Goal: Navigation & Orientation: Find specific page/section

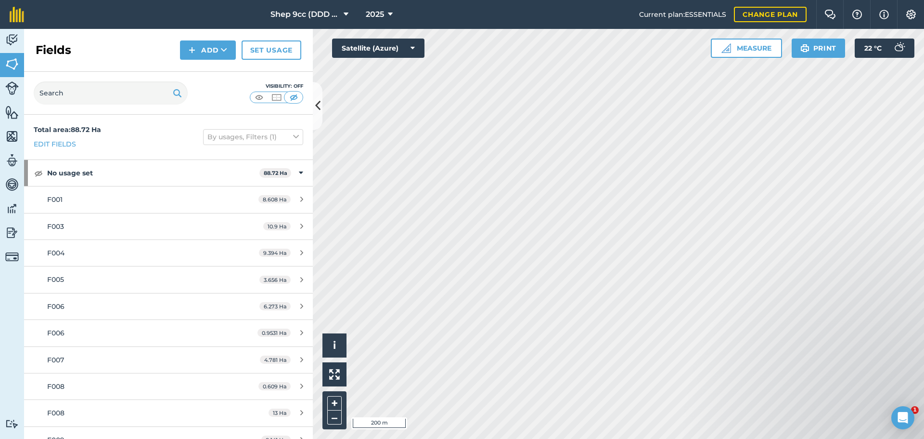
click at [350, 11] on button "Shep 9cc (DDD Ventures)" at bounding box center [310, 14] width 86 height 29
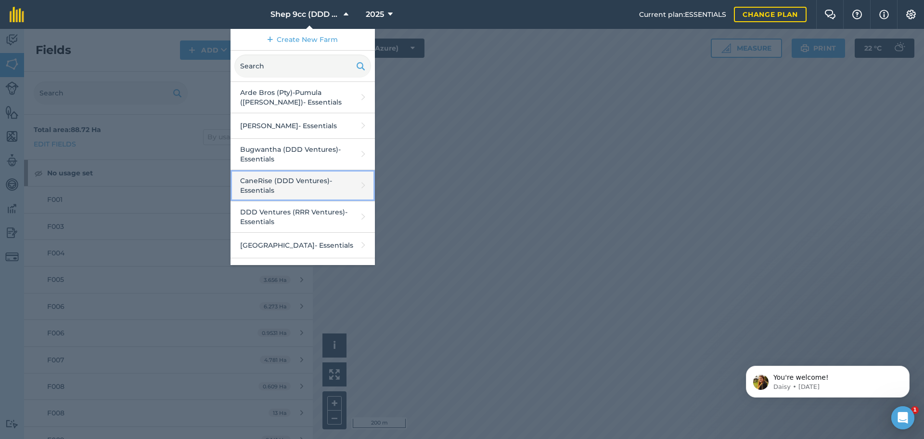
click at [273, 176] on link "CaneRise (DDD Ventures) - Essentials" at bounding box center [303, 185] width 144 height 31
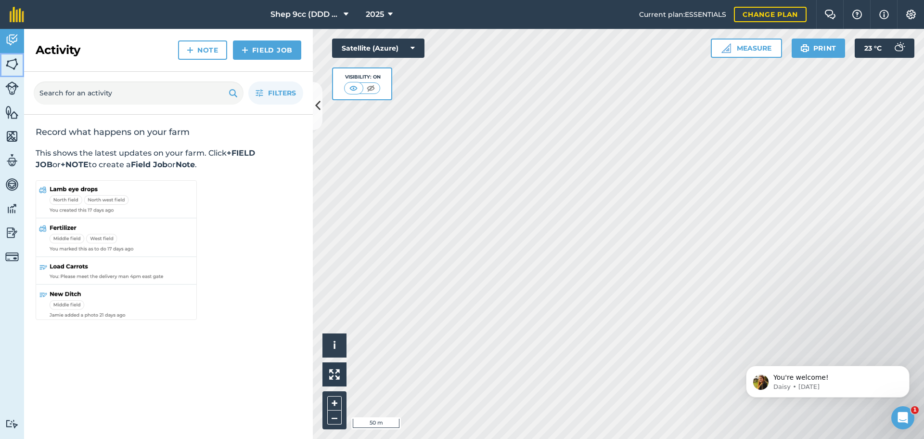
click at [17, 68] on img at bounding box center [11, 64] width 13 height 14
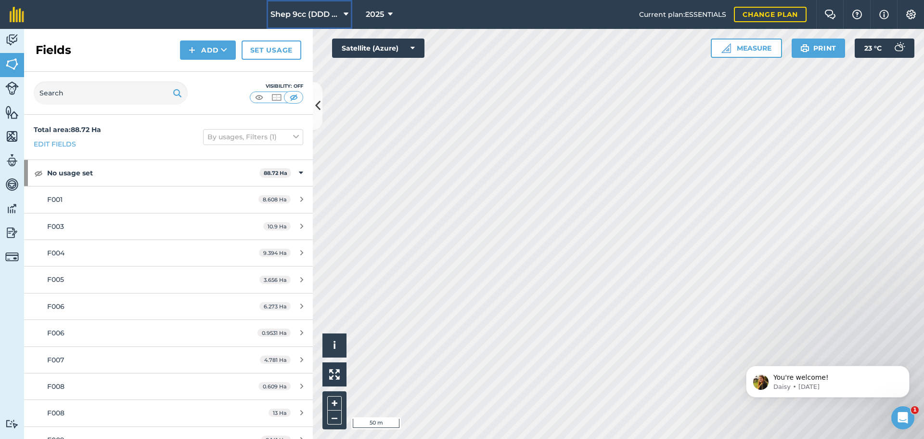
click at [347, 13] on icon at bounding box center [346, 15] width 5 height 12
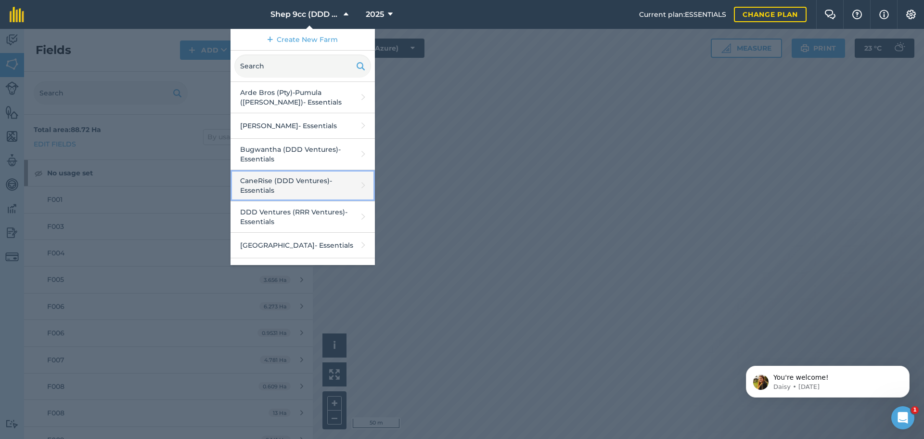
click at [272, 182] on link "CaneRise (DDD Ventures) - Essentials" at bounding box center [303, 185] width 144 height 31
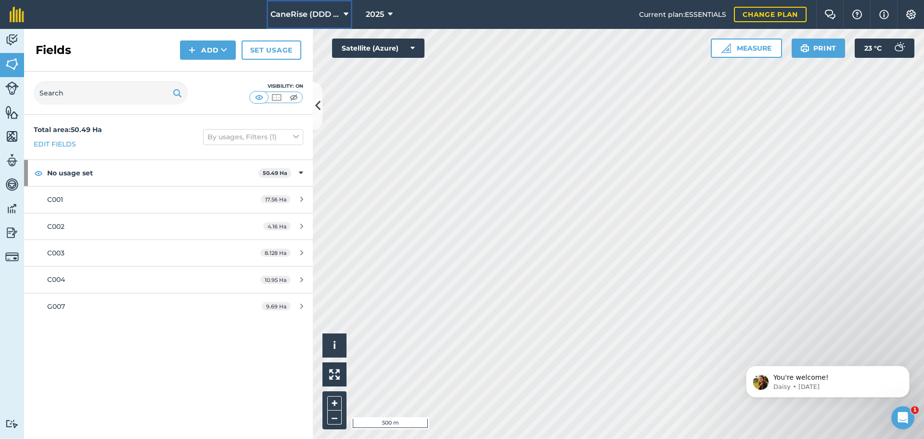
click at [346, 14] on icon at bounding box center [346, 15] width 5 height 12
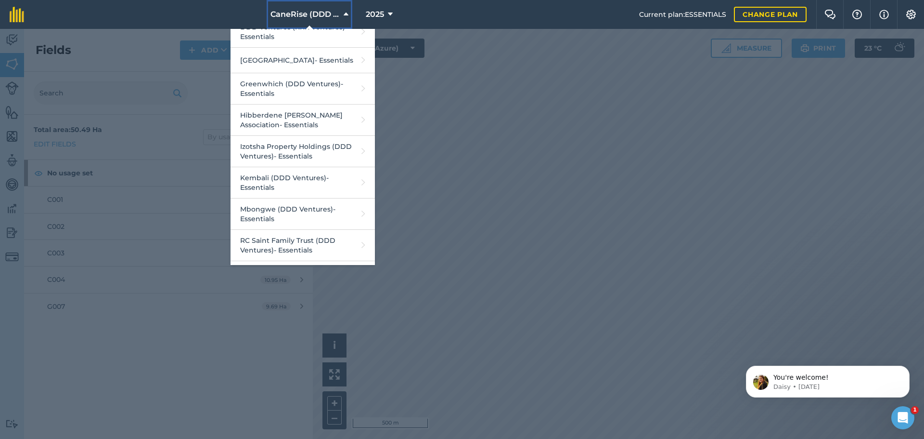
scroll to position [193, 0]
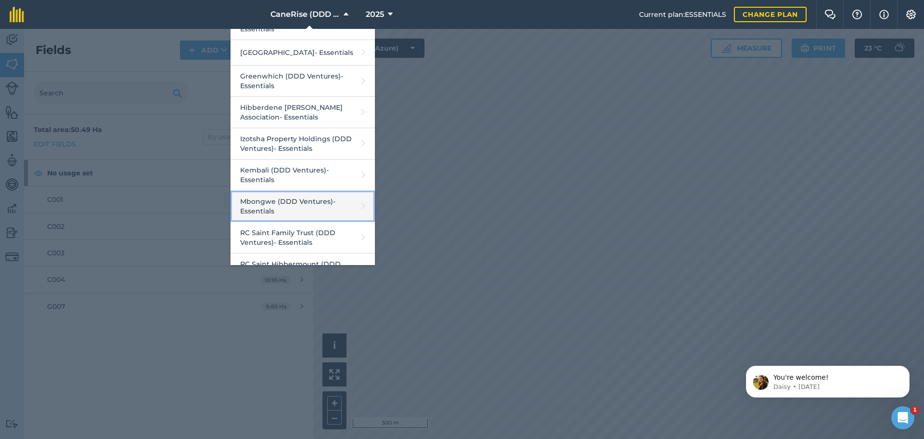
click at [271, 202] on link "Mbongwe (DDD Ventures) - Essentials" at bounding box center [303, 206] width 144 height 31
